Goal: Navigation & Orientation: Understand site structure

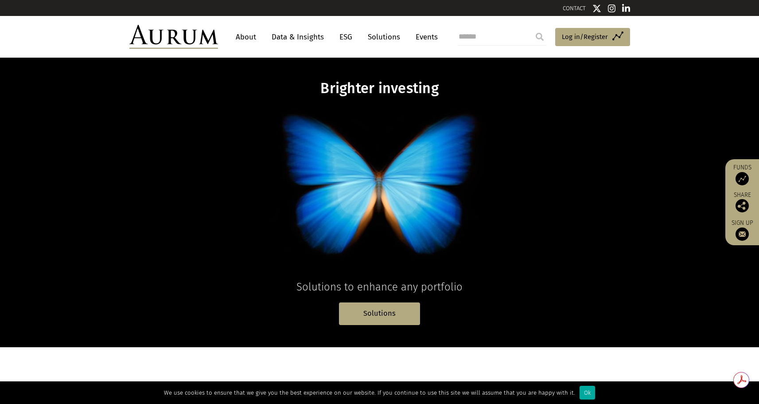
click at [249, 37] on link "About" at bounding box center [245, 37] width 29 height 16
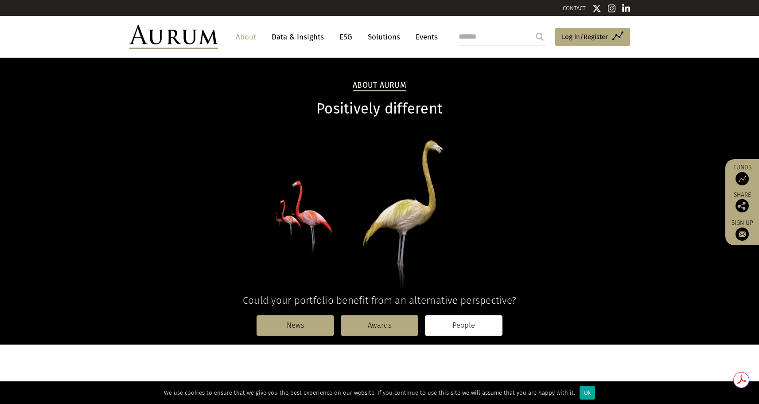
click at [463, 322] on link "People" at bounding box center [464, 325] width 78 height 20
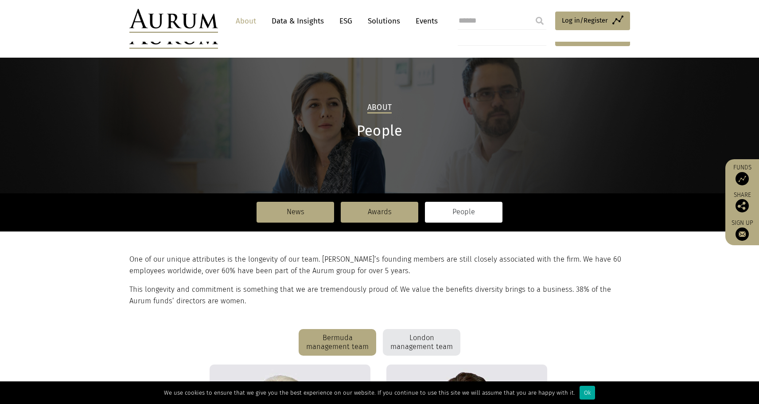
scroll to position [177, 0]
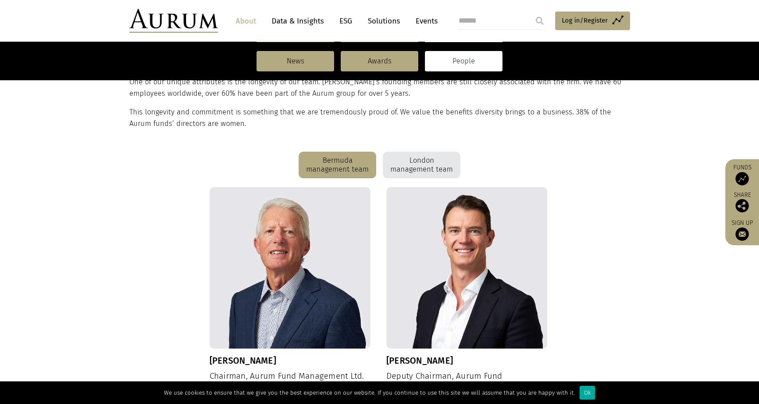
click at [409, 158] on div "London management team" at bounding box center [422, 165] width 78 height 27
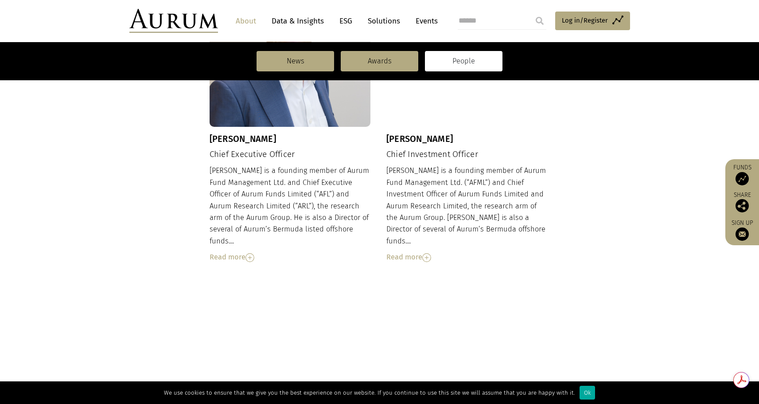
scroll to position [0, 0]
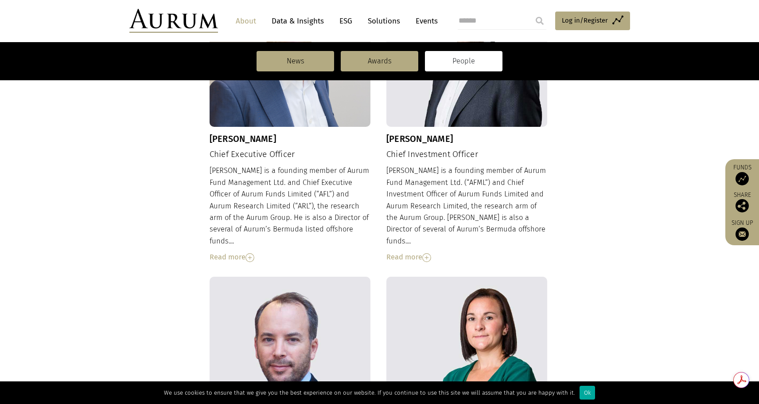
click at [430, 253] on img at bounding box center [426, 257] width 9 height 9
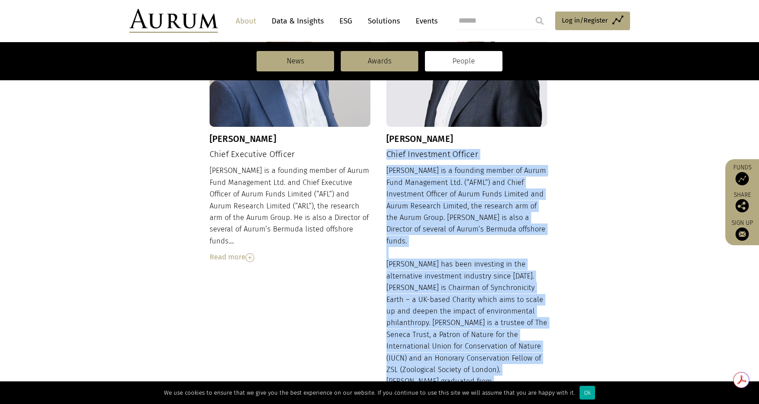
drag, startPoint x: 387, startPoint y: 152, endPoint x: 557, endPoint y: 365, distance: 272.4
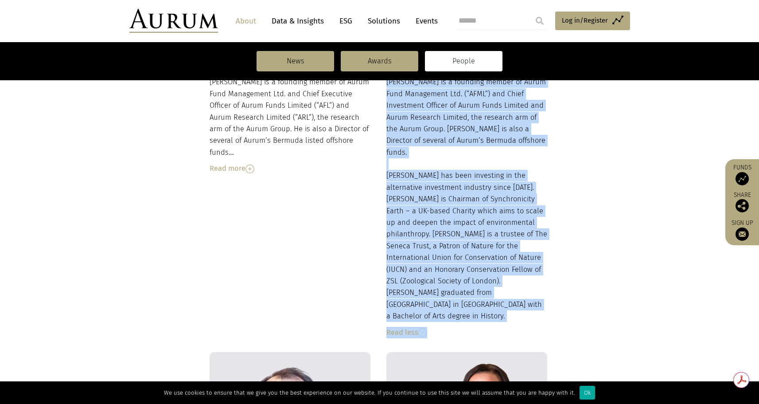
scroll to position [576, 0]
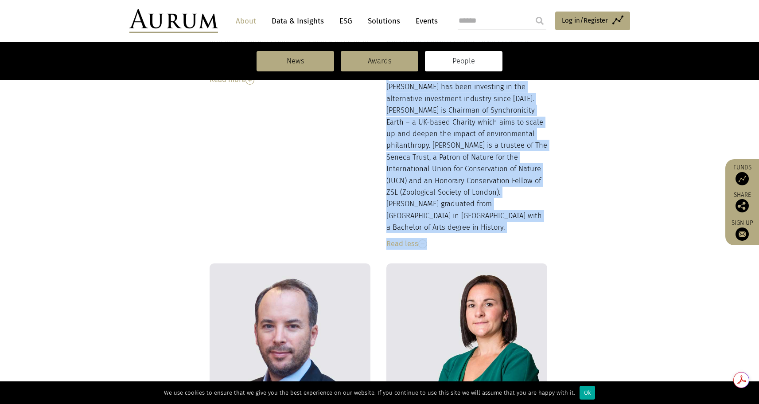
copy div "Chief Investment Officer Adam is a founding member of Aurum Fund Management Ltd…"
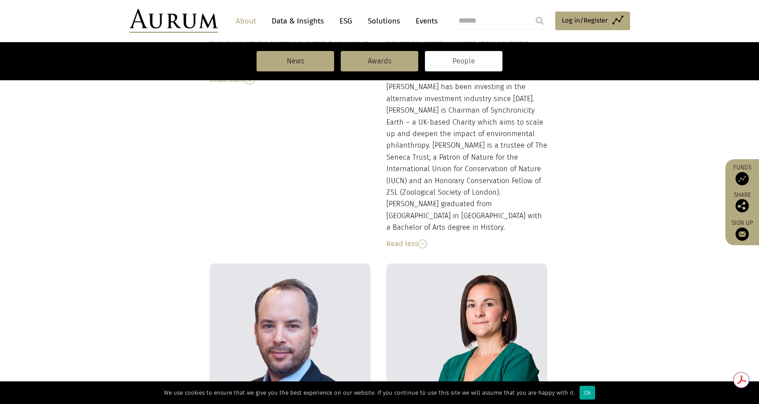
click at [640, 266] on section "Bermuda management team London management team Dudley Cottingham Chairman, Auru…" at bounding box center [379, 312] width 759 height 1118
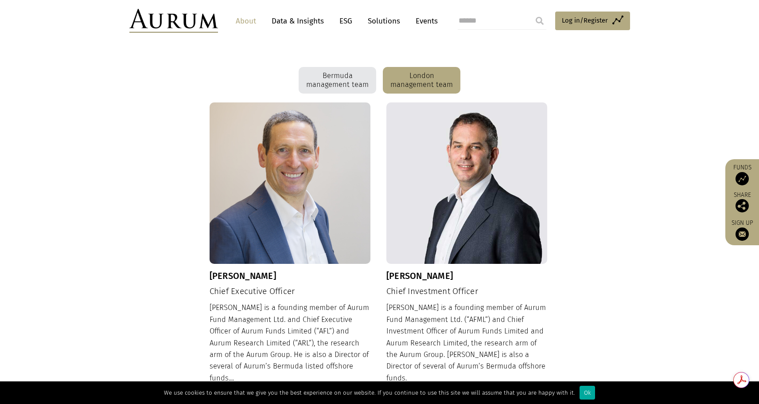
scroll to position [40, 0]
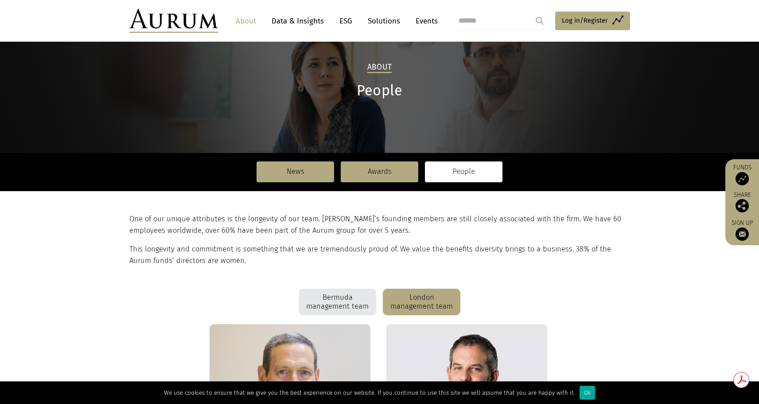
click at [333, 305] on div "Bermuda management team" at bounding box center [338, 301] width 78 height 27
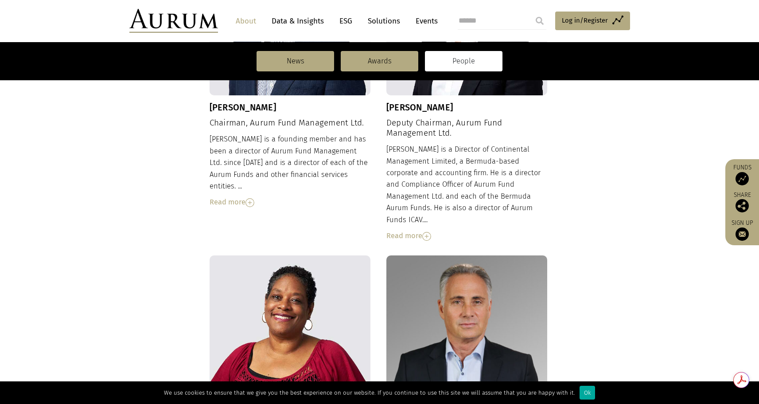
scroll to position [164, 0]
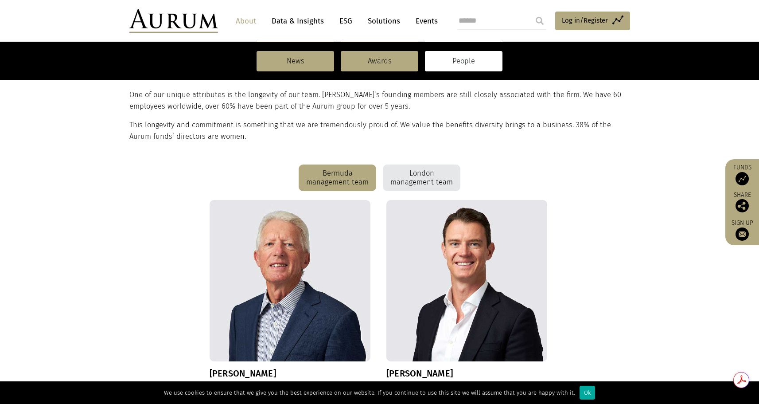
click at [389, 23] on link "Solutions" at bounding box center [383, 21] width 41 height 16
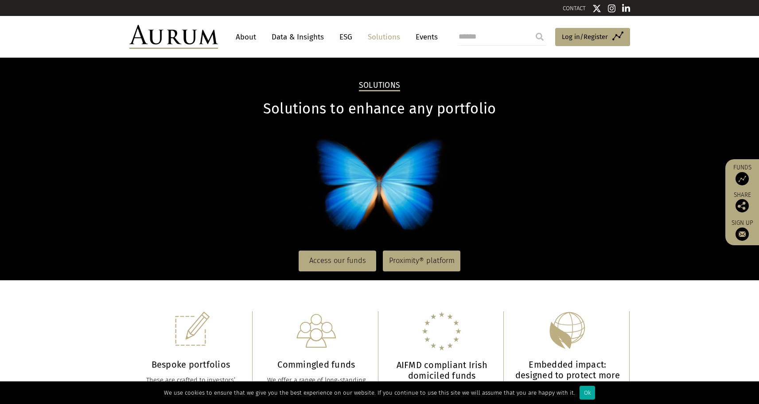
click at [246, 35] on link "About" at bounding box center [245, 37] width 29 height 16
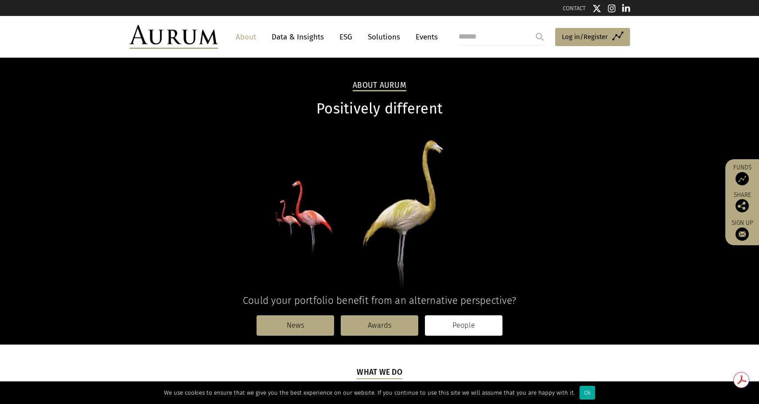
click at [483, 320] on link "People" at bounding box center [464, 325] width 78 height 20
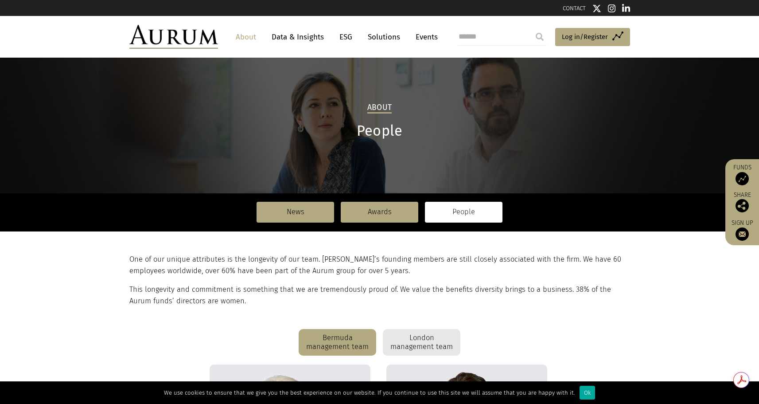
click at [456, 214] on link "People" at bounding box center [464, 212] width 78 height 20
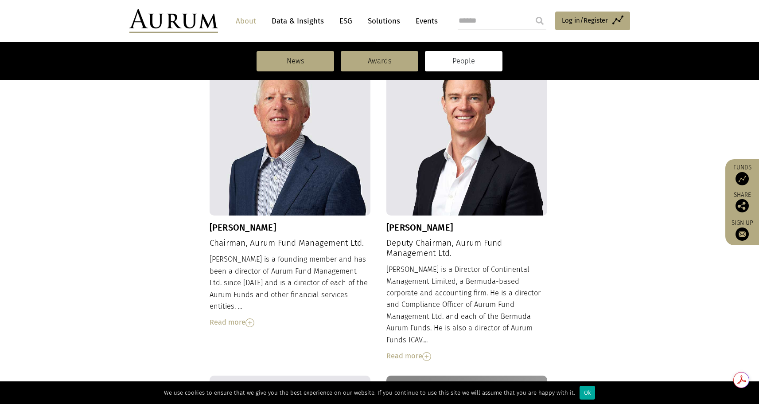
scroll to position [354, 0]
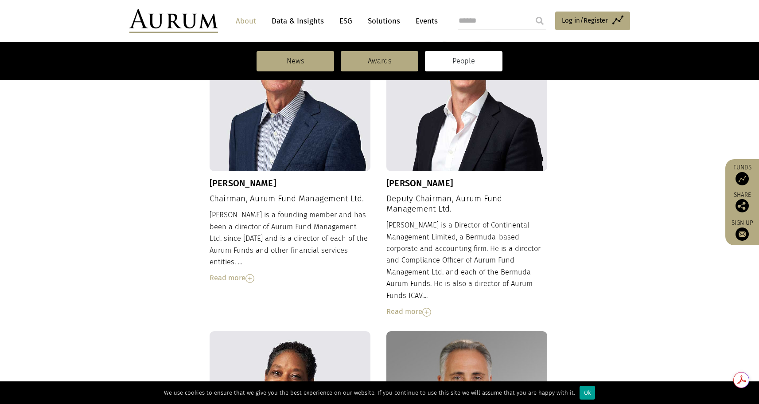
click at [580, 392] on div "Ok" at bounding box center [588, 392] width 16 height 14
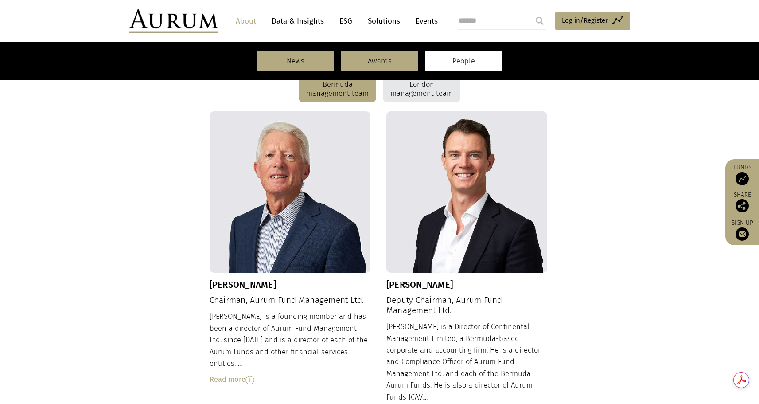
scroll to position [0, 0]
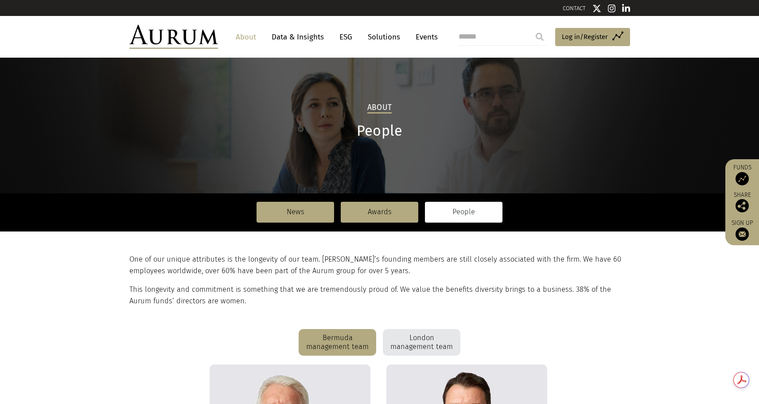
click at [281, 35] on link "Data & Insights" at bounding box center [297, 37] width 61 height 16
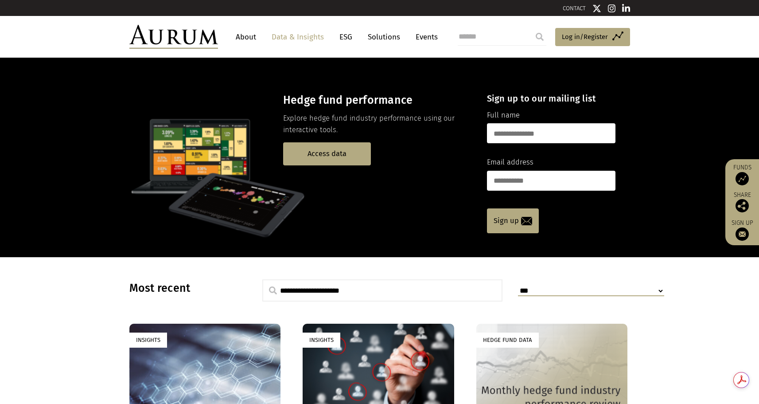
click at [249, 37] on link "About" at bounding box center [245, 37] width 29 height 16
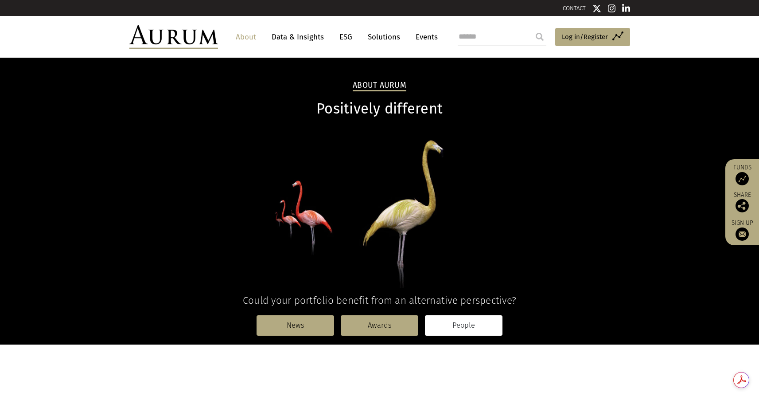
click at [473, 326] on link "People" at bounding box center [464, 325] width 78 height 20
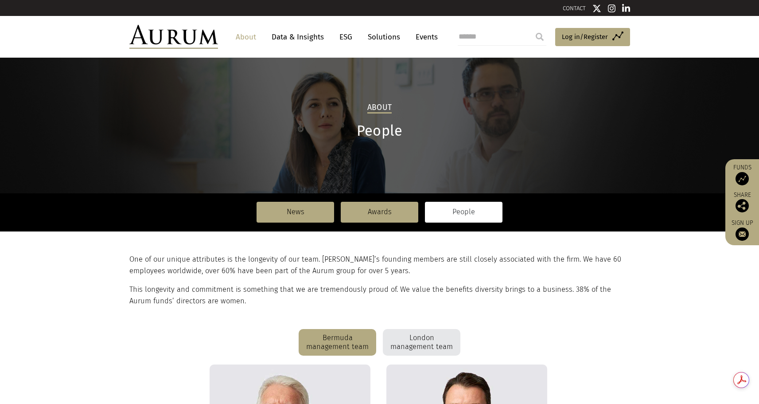
drag, startPoint x: 371, startPoint y: 132, endPoint x: 374, endPoint y: 110, distance: 22.3
click at [372, 130] on h1 "People" at bounding box center [379, 130] width 501 height 17
click at [374, 107] on h2 "About" at bounding box center [379, 108] width 24 height 11
click at [366, 130] on h1 "People" at bounding box center [379, 130] width 501 height 17
click at [391, 214] on link "Awards" at bounding box center [380, 212] width 78 height 20
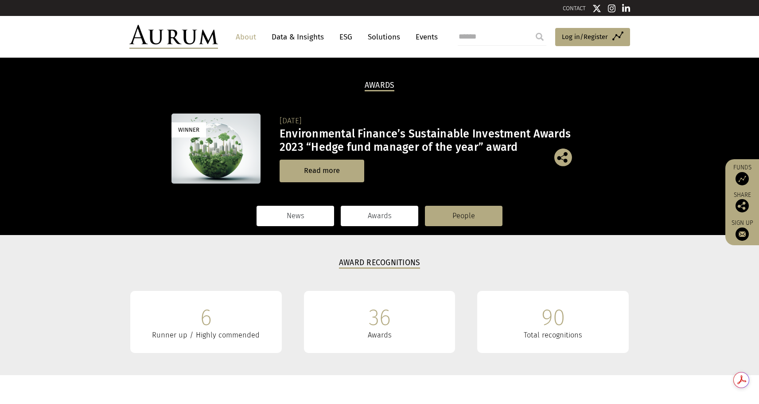
click at [304, 211] on link "News" at bounding box center [296, 216] width 78 height 20
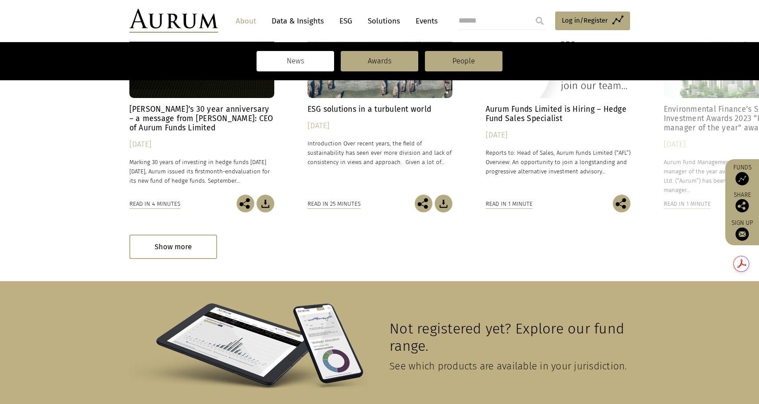
scroll to position [52, 0]
